Goal: Find specific page/section: Find specific page/section

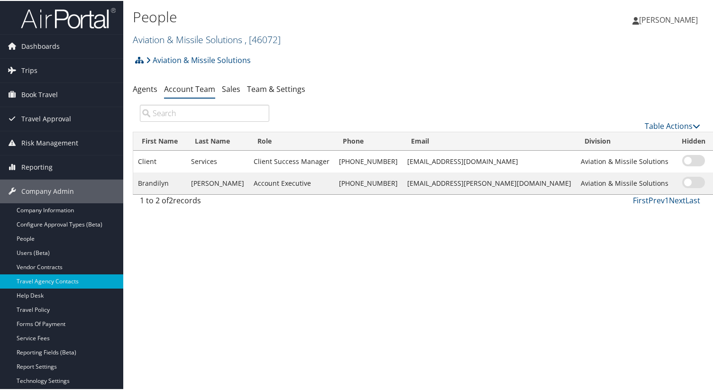
click at [184, 41] on link "Aviation & Missile Solutions , [ 46072 ]" at bounding box center [207, 38] width 148 height 13
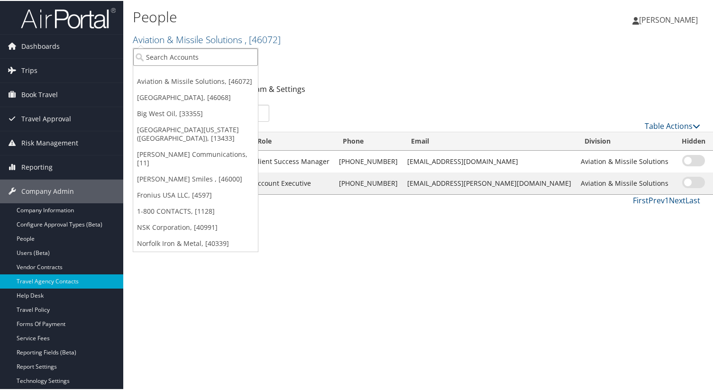
click at [183, 59] on input "search" at bounding box center [195, 56] width 125 height 18
type input "sundance"
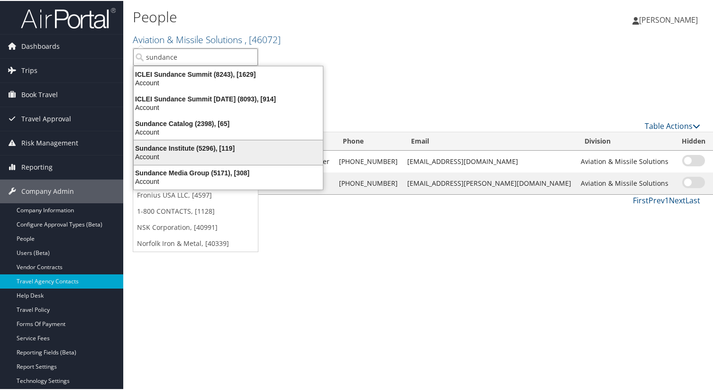
click at [160, 152] on div "Account" at bounding box center [228, 156] width 201 height 9
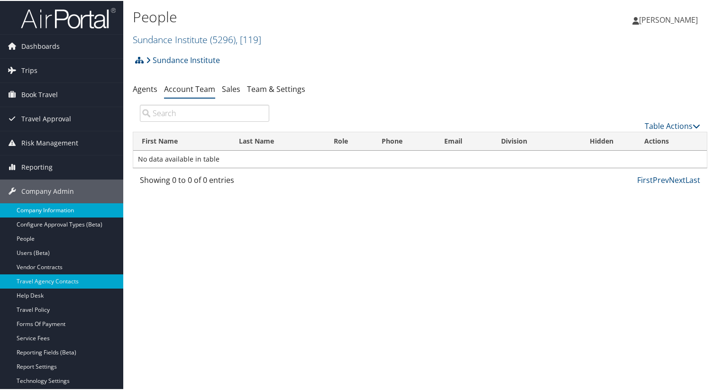
click at [74, 207] on link "Company Information" at bounding box center [61, 209] width 123 height 14
